Goal: Task Accomplishment & Management: Manage account settings

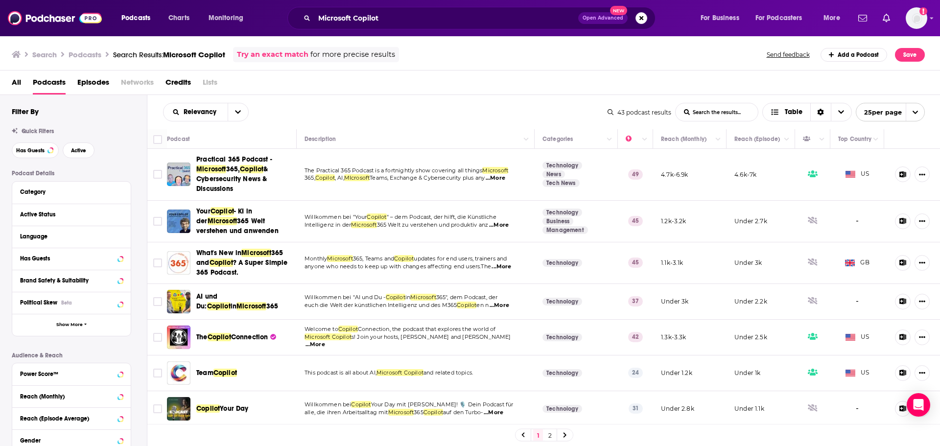
click at [551, 55] on div "Search Podcasts Search Results: Microsoft Copilot Try an exact match for more p…" at bounding box center [468, 54] width 913 height 15
click at [923, 22] on img "Logged in as vjacobi" at bounding box center [917, 18] width 22 height 22
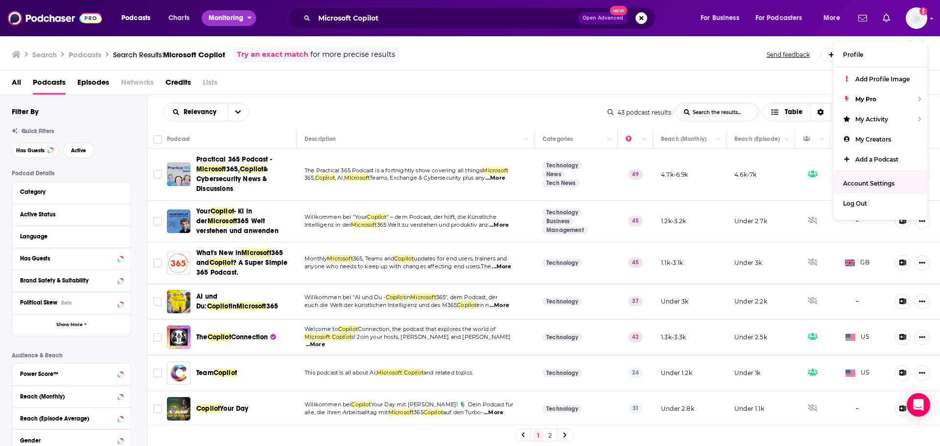
click at [216, 17] on span "Monitoring" at bounding box center [226, 18] width 35 height 14
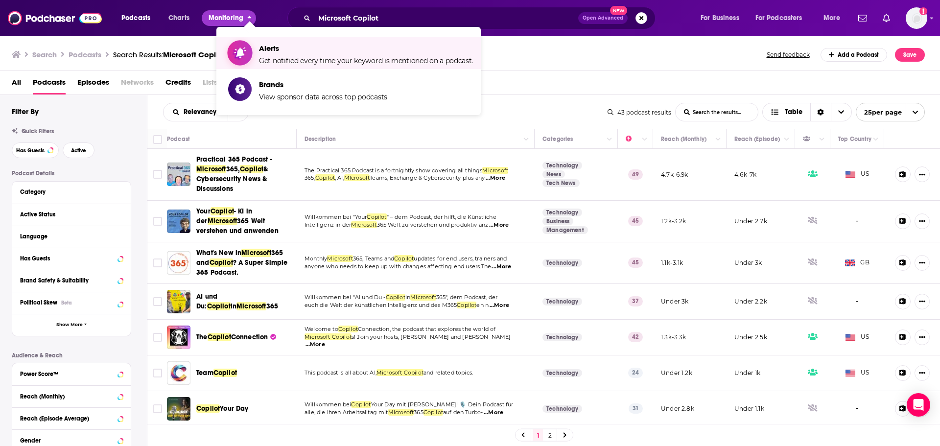
click at [295, 52] on span "Alerts" at bounding box center [366, 48] width 214 height 9
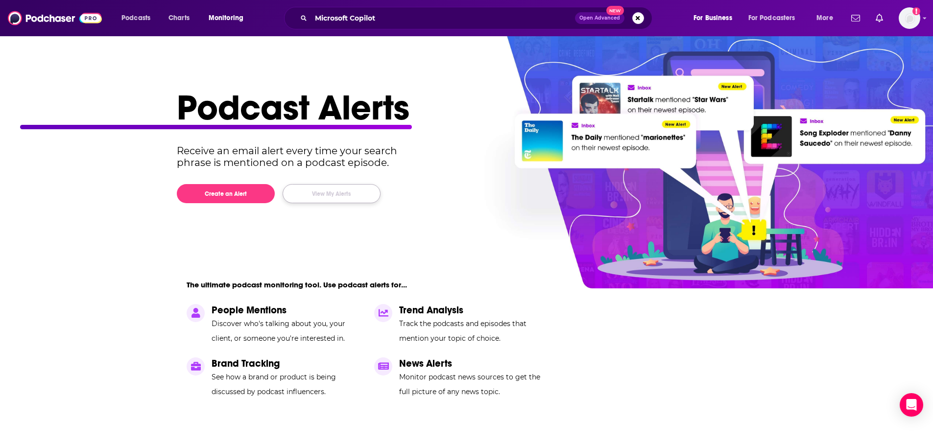
click at [352, 193] on button "View My Alerts" at bounding box center [332, 193] width 98 height 19
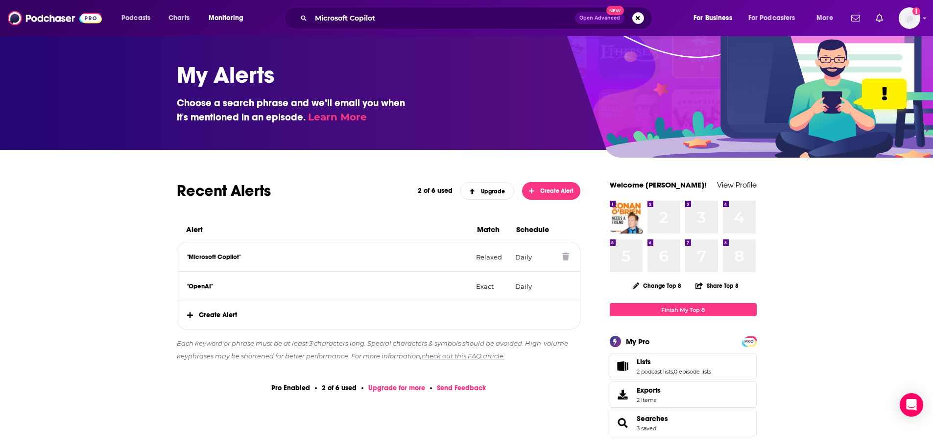
click at [565, 257] on icon at bounding box center [565, 257] width 7 height 8
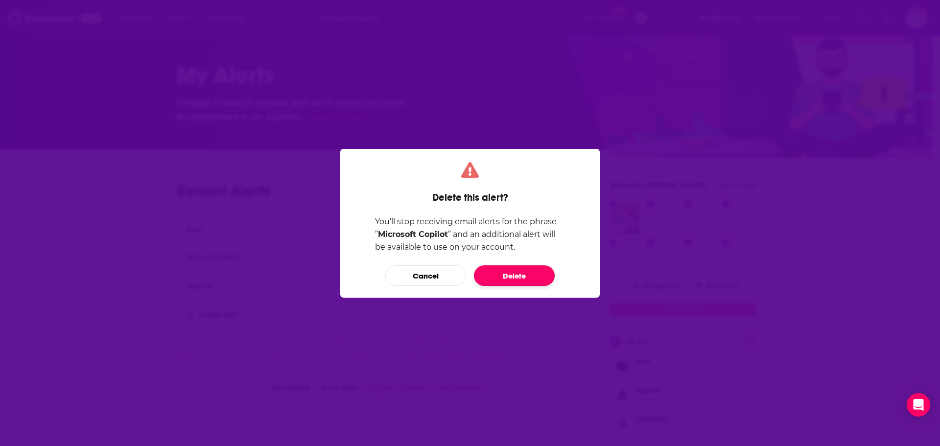
click at [518, 276] on button "Delete" at bounding box center [514, 275] width 81 height 21
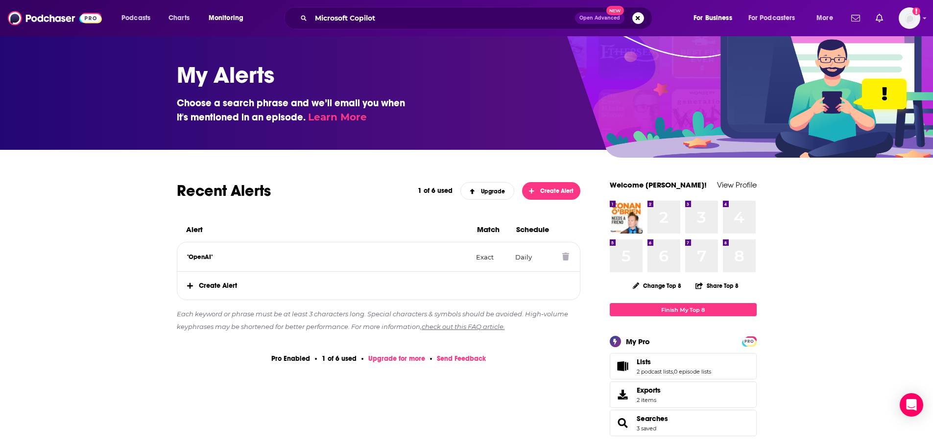
click at [528, 256] on p "Daily" at bounding box center [534, 257] width 39 height 8
click at [566, 255] on icon at bounding box center [565, 257] width 7 height 8
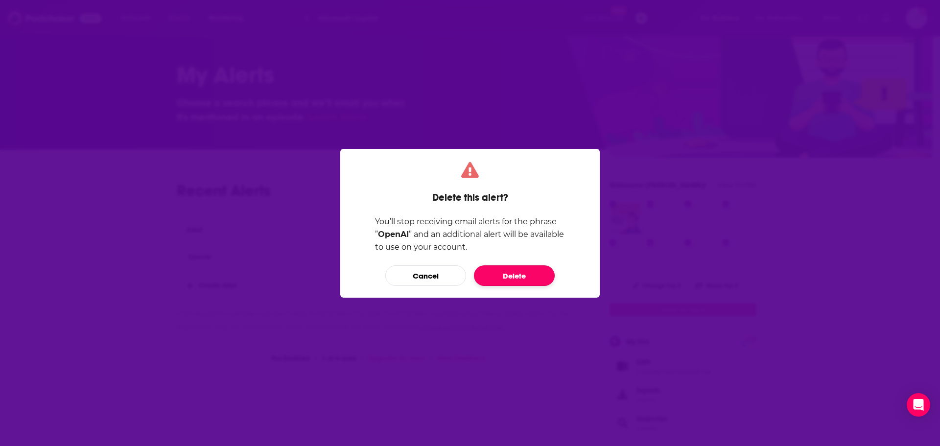
click at [529, 278] on button "Delete" at bounding box center [514, 275] width 81 height 21
